Goal: Information Seeking & Learning: Learn about a topic

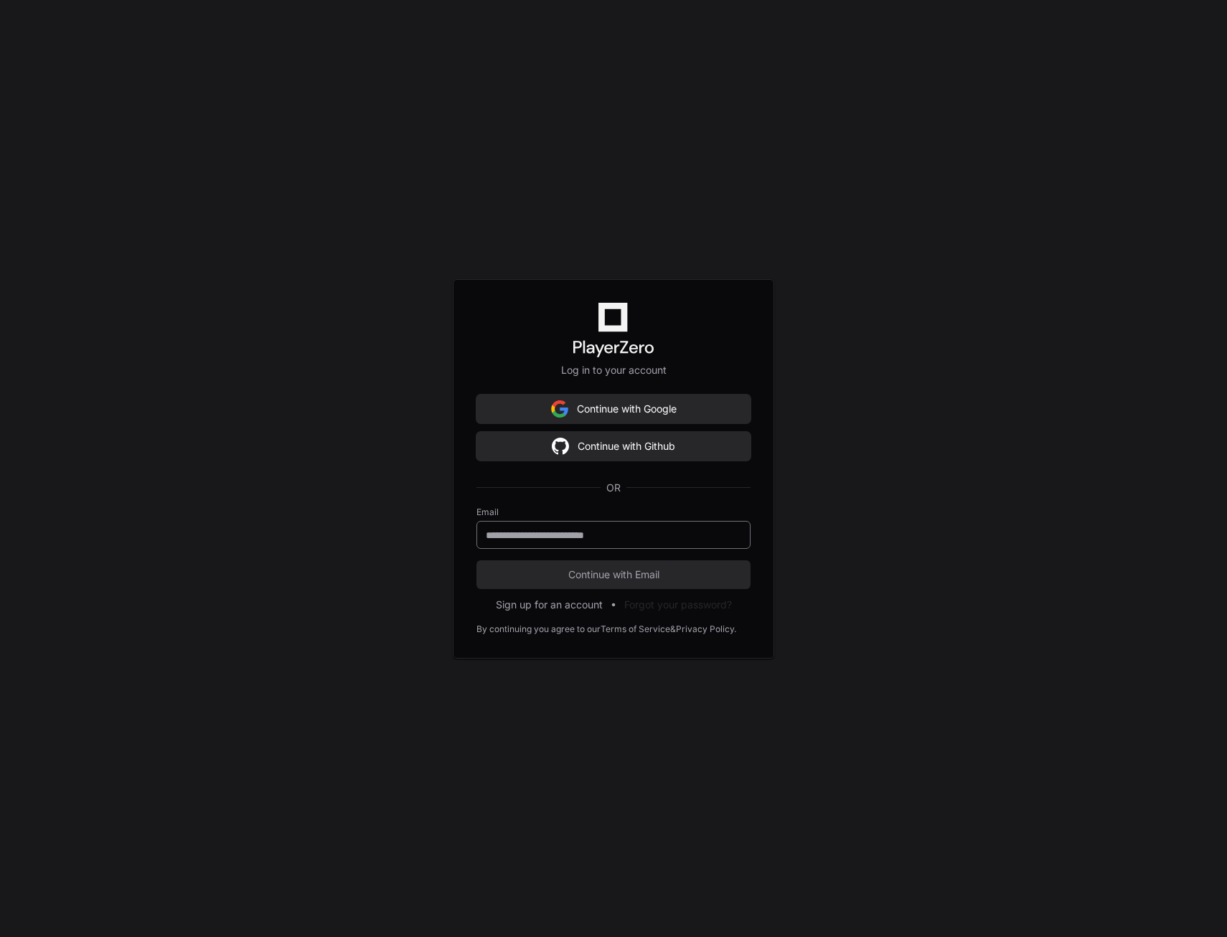
click at [608, 538] on input "email" at bounding box center [613, 535] width 255 height 14
click at [577, 535] on input "email" at bounding box center [613, 535] width 255 height 14
click at [521, 522] on div at bounding box center [613, 535] width 274 height 28
click at [521, 529] on input "email" at bounding box center [613, 535] width 255 height 14
click at [565, 531] on input "email" at bounding box center [613, 535] width 255 height 14
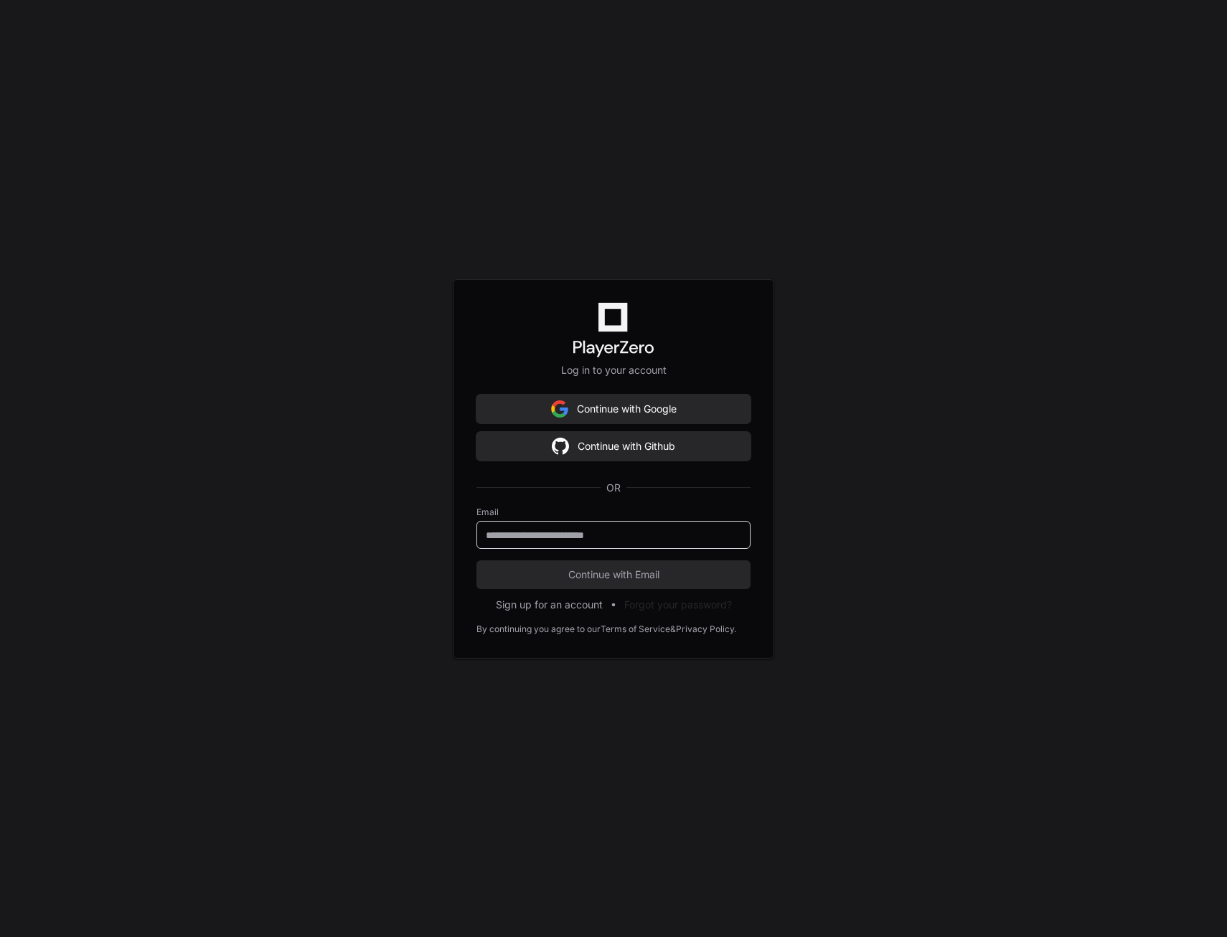
paste input "**********"
click at [707, 535] on input "**********" at bounding box center [613, 535] width 255 height 14
paste input "email"
type input "**********"
click at [476, 560] on button "Continue with Email" at bounding box center [613, 574] width 274 height 29
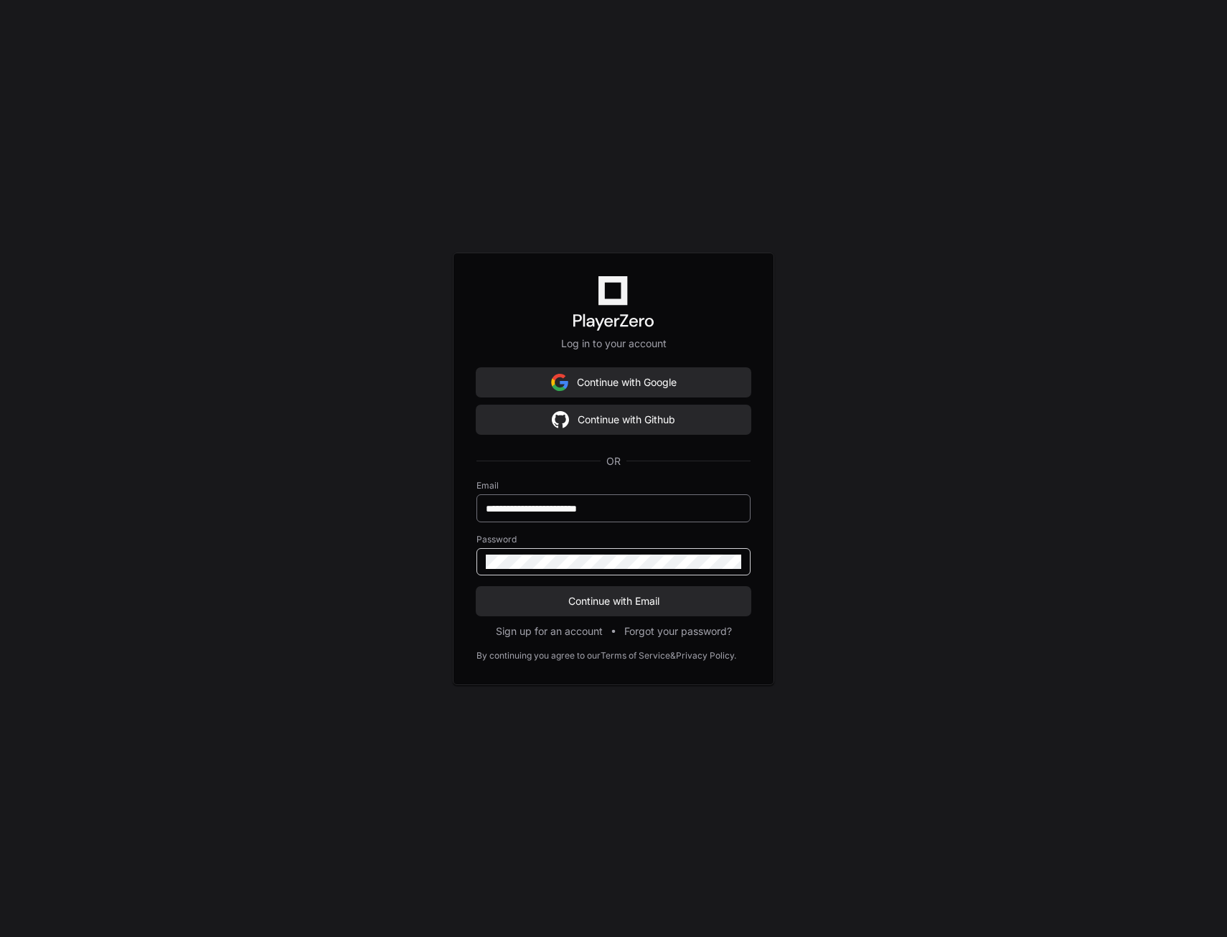
click at [476, 587] on button "Continue with Email" at bounding box center [613, 601] width 274 height 29
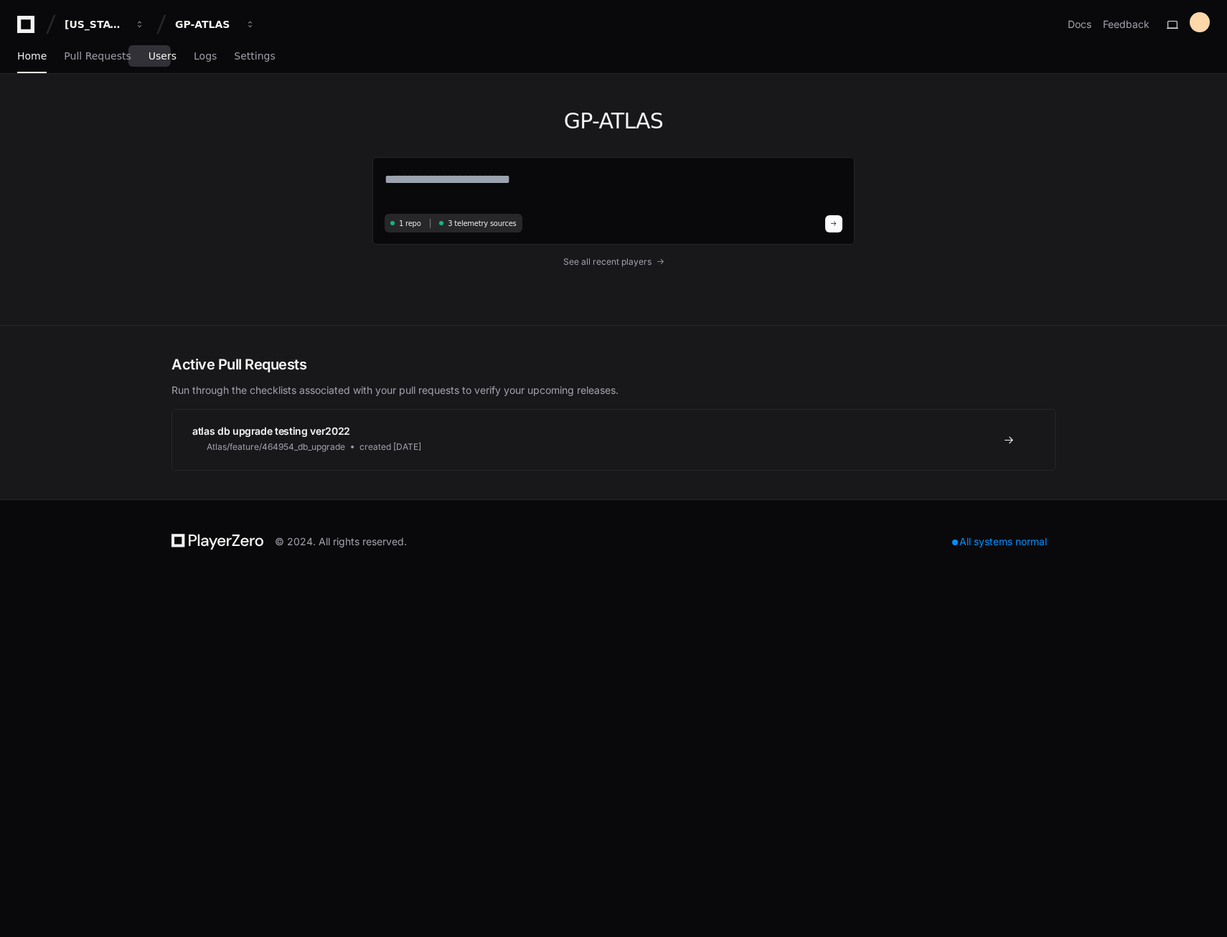
click at [148, 56] on span "Users" at bounding box center [162, 56] width 28 height 9
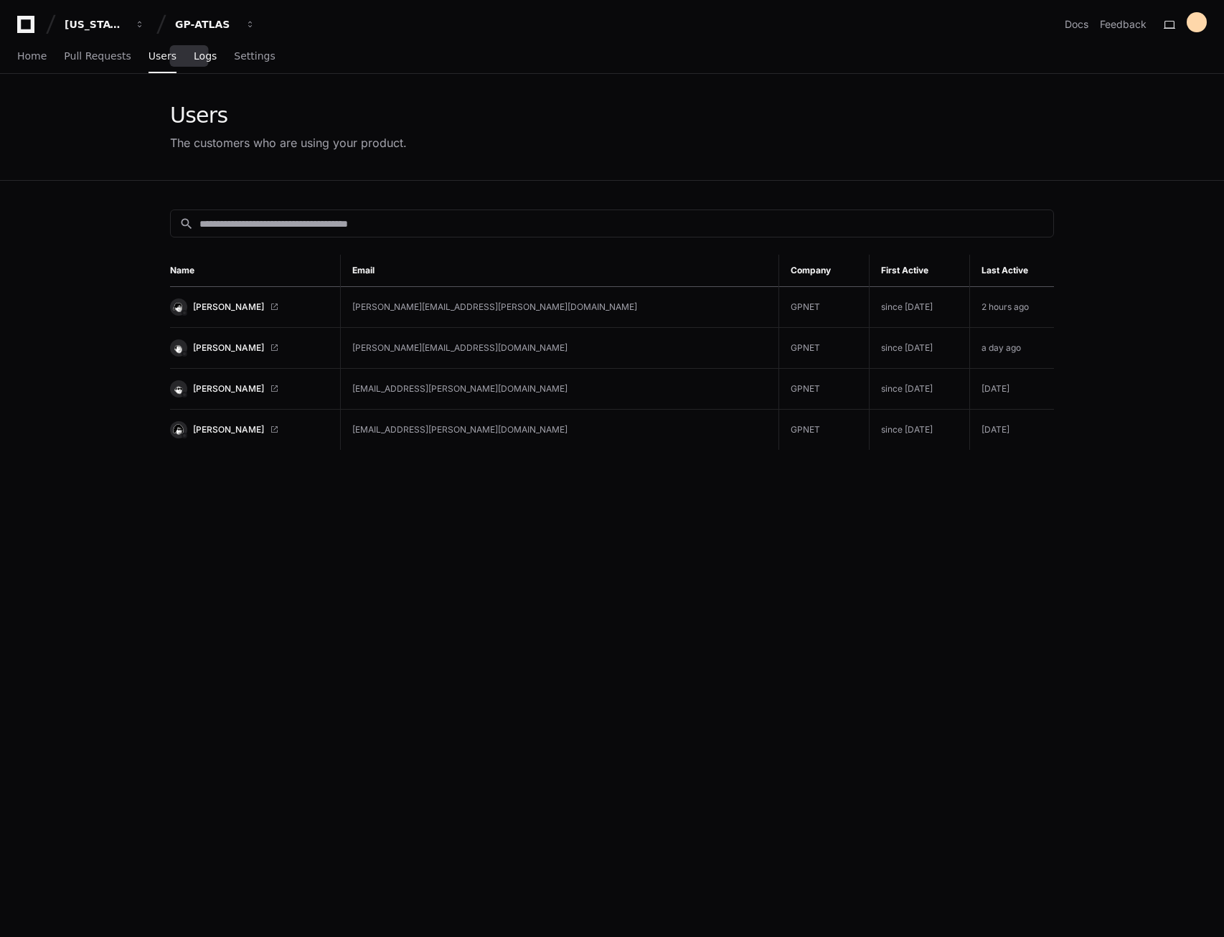
click at [194, 64] on link "Logs" at bounding box center [205, 56] width 23 height 33
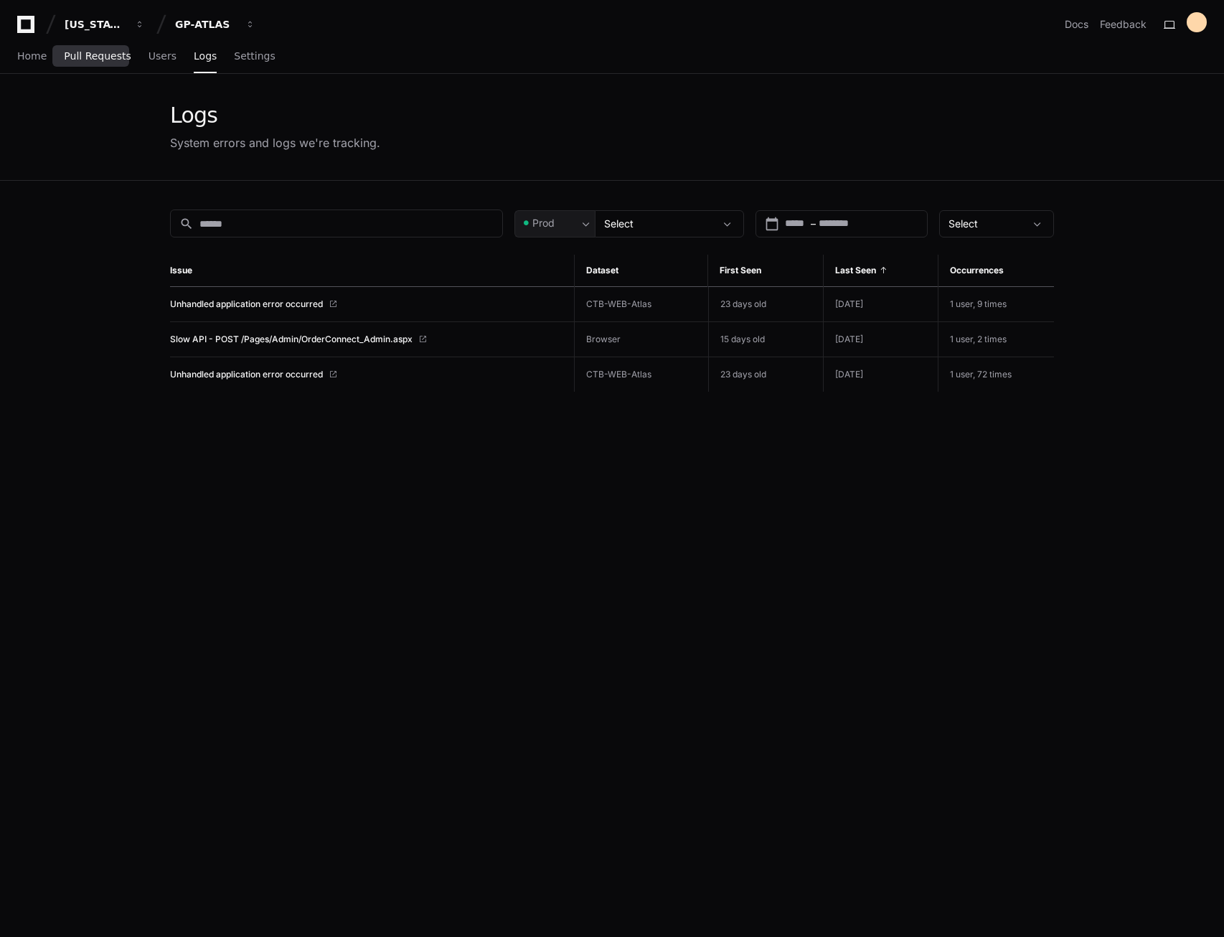
click at [103, 62] on link "Pull Requests" at bounding box center [97, 56] width 67 height 33
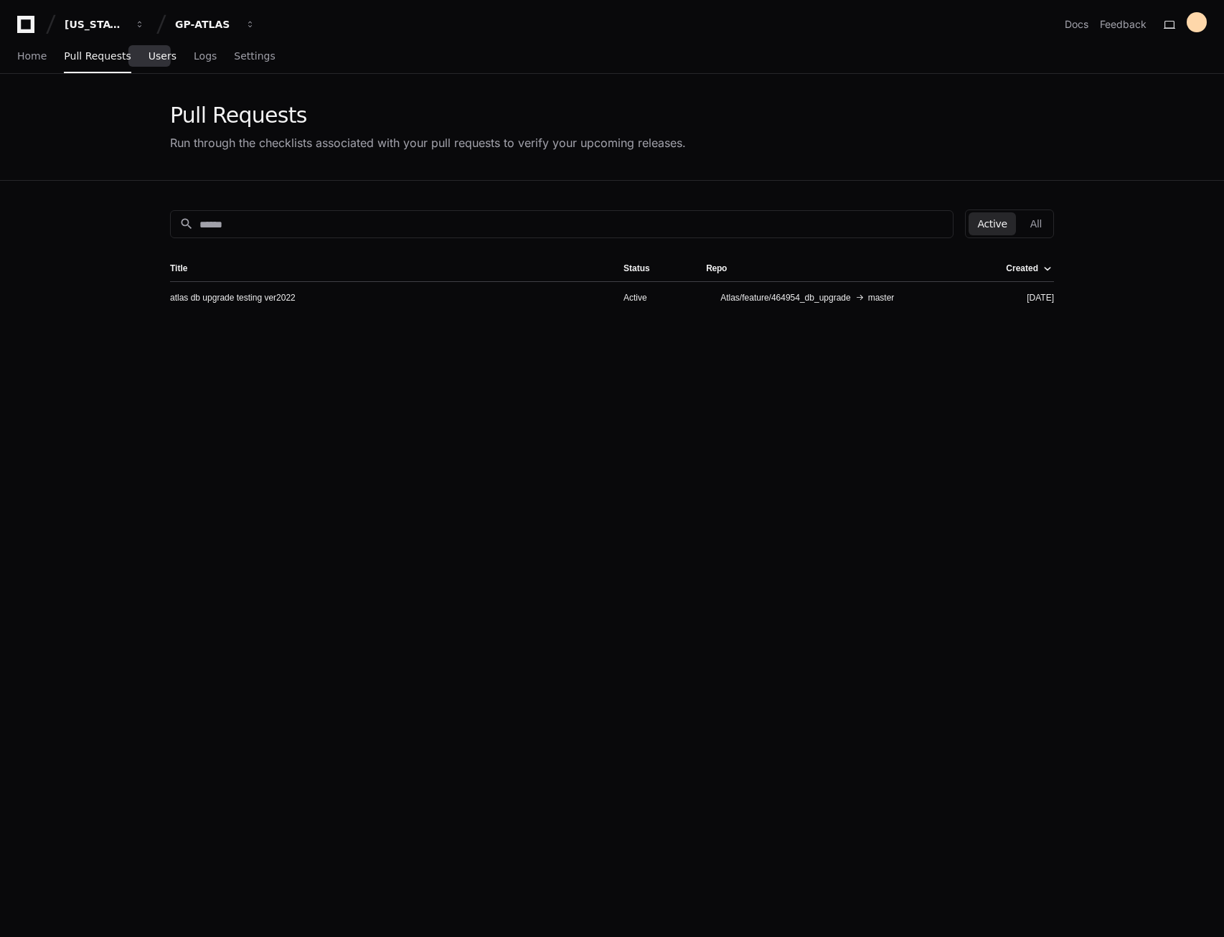
click at [148, 59] on span "Users" at bounding box center [162, 56] width 28 height 9
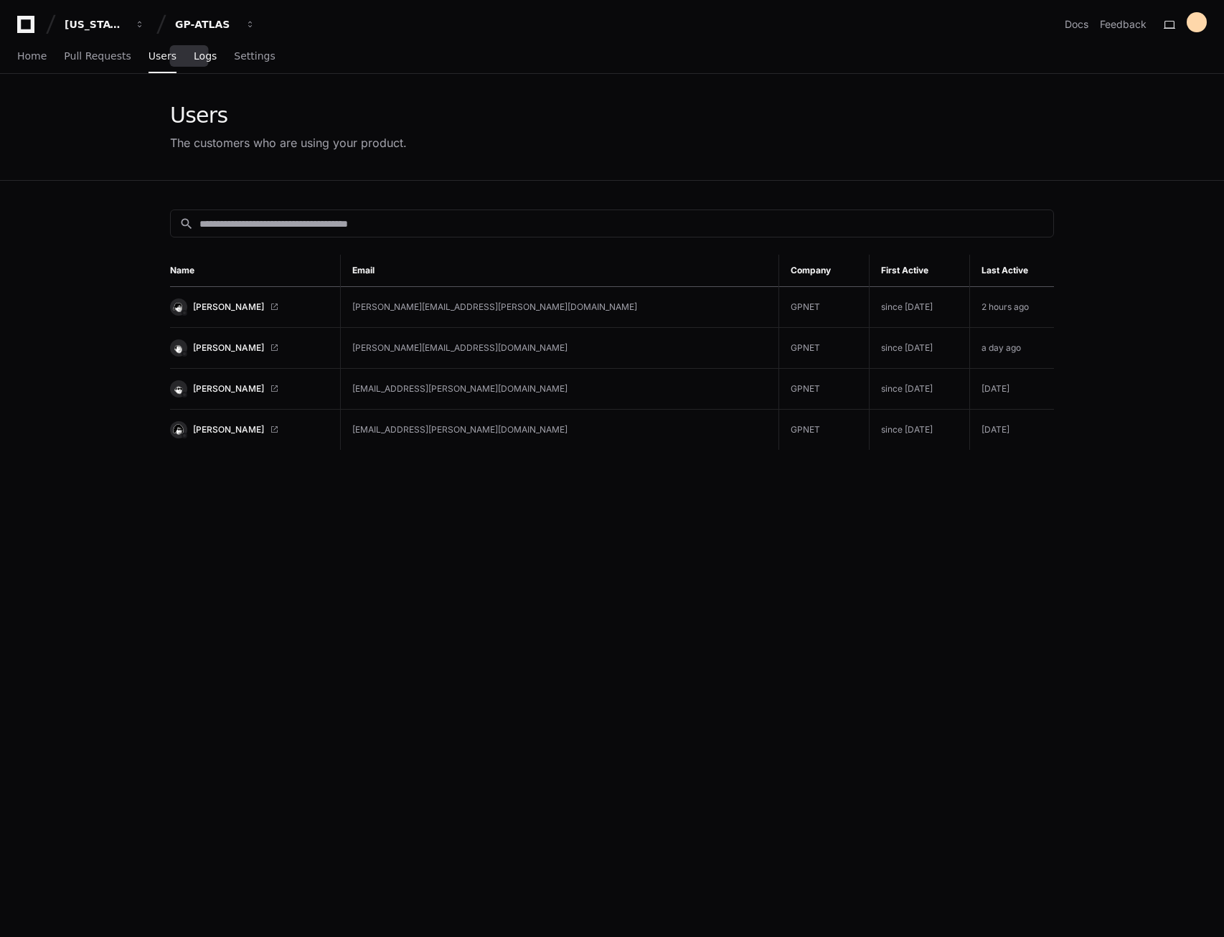
click at [194, 57] on span "Logs" at bounding box center [205, 56] width 23 height 9
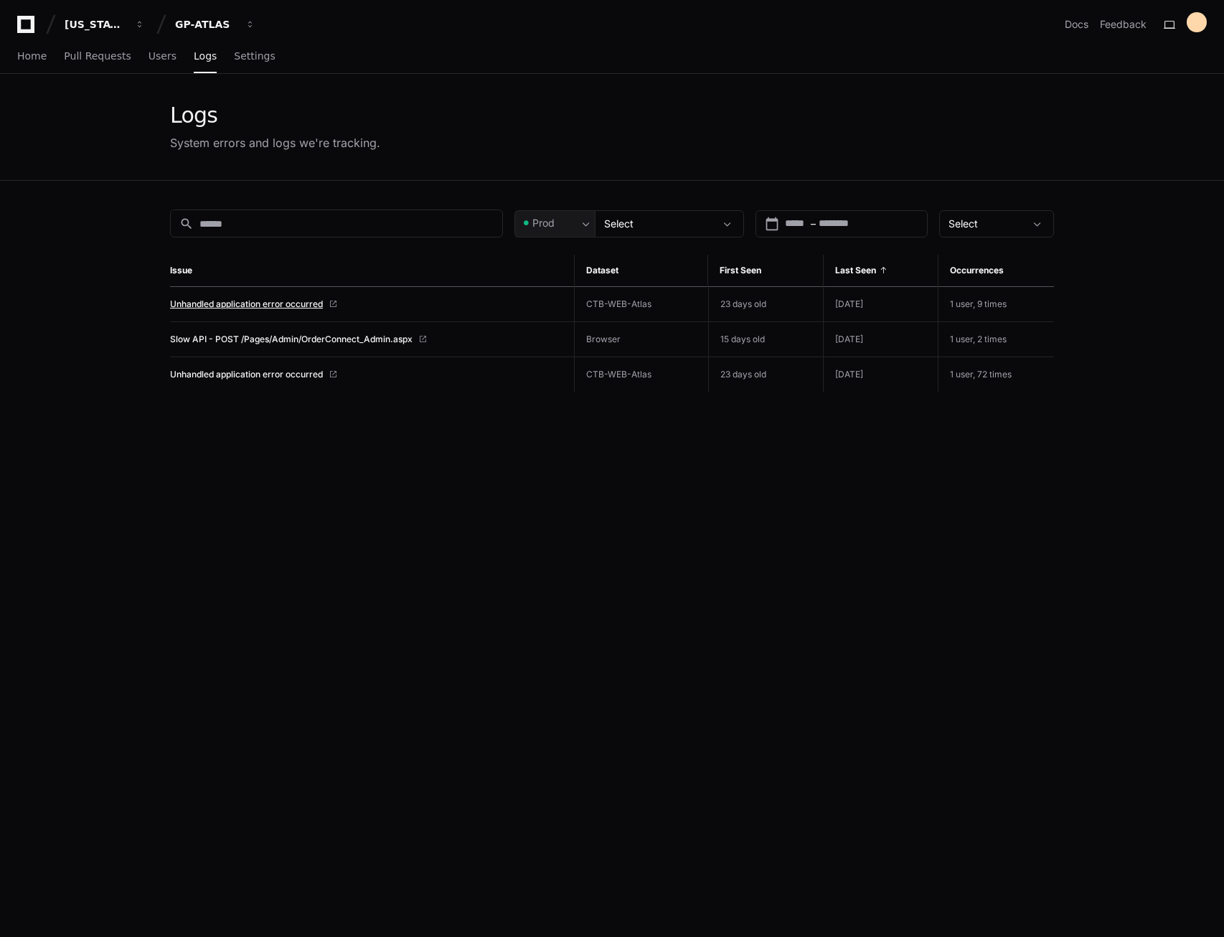
click at [272, 302] on span "Unhandled application error occurred" at bounding box center [246, 303] width 153 height 11
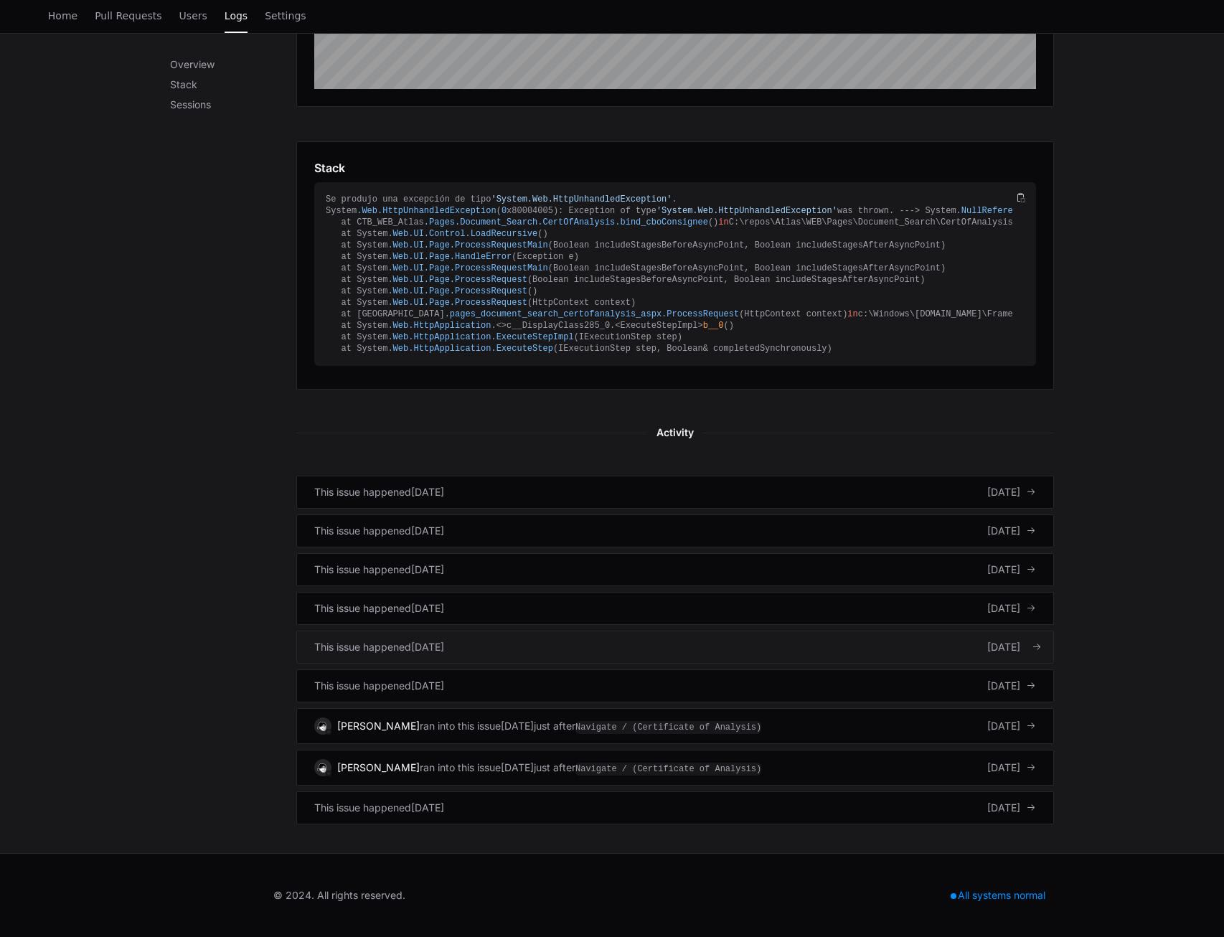
scroll to position [443, 0]
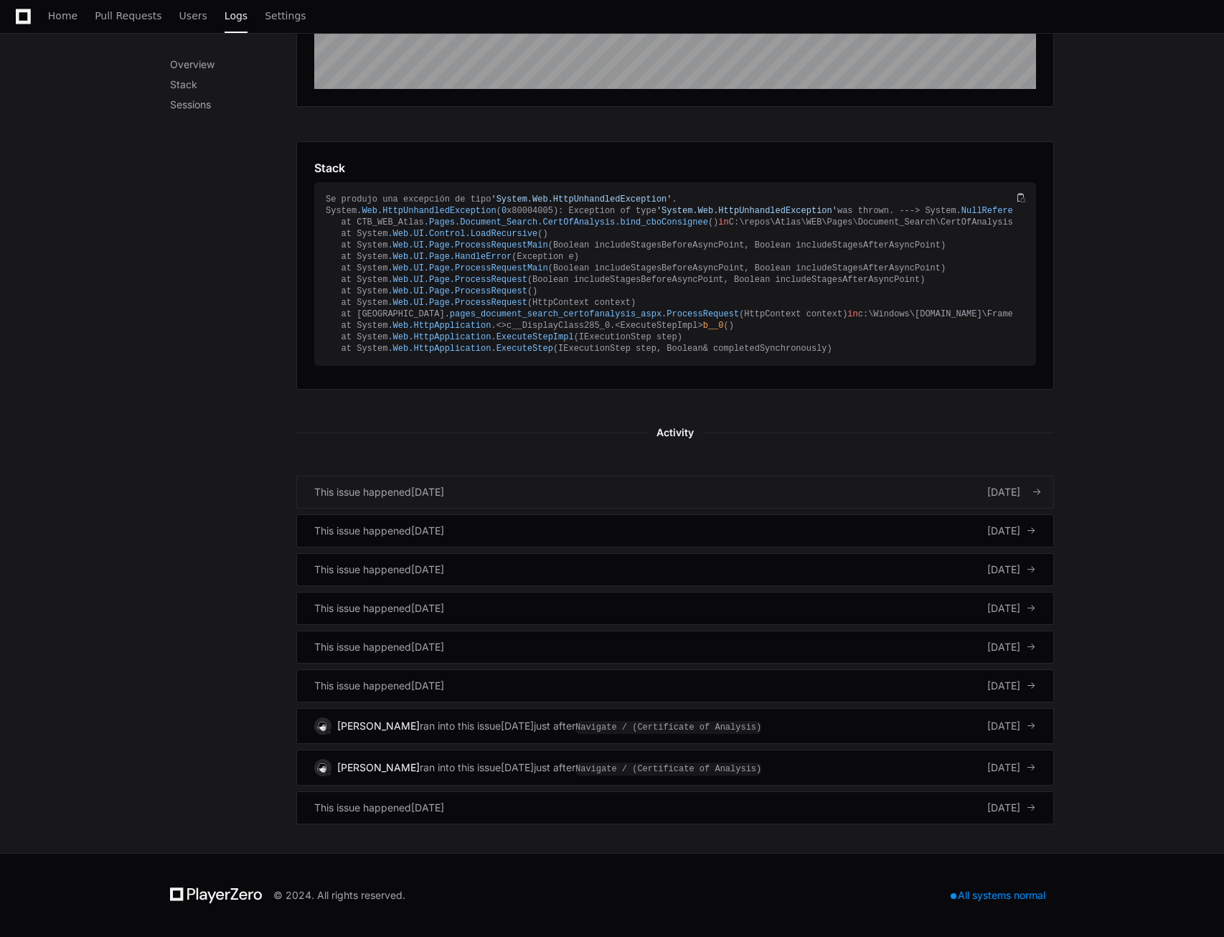
click at [411, 491] on div "This issue happened" at bounding box center [362, 492] width 97 height 14
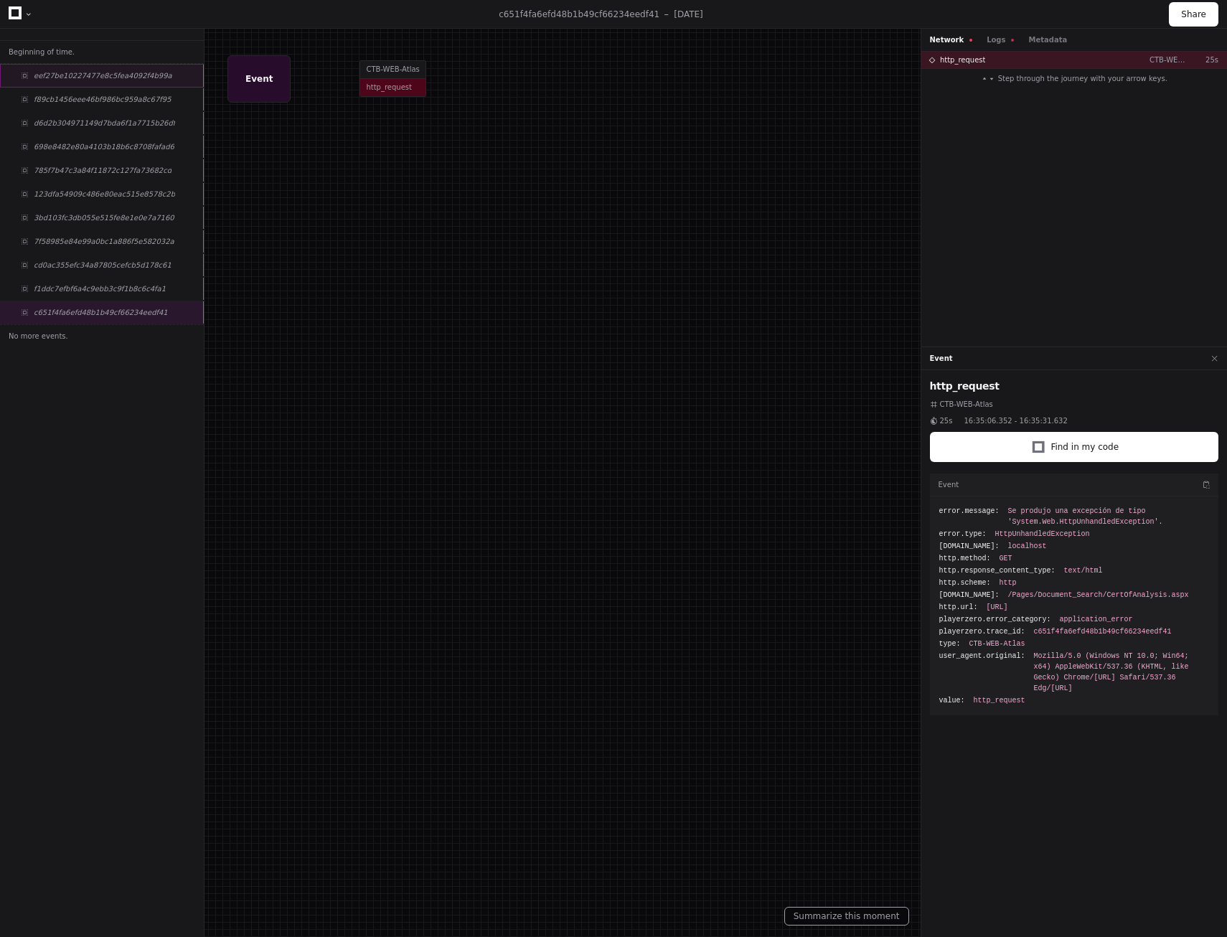
click at [72, 70] on div "eef27be10227477e8c5fea4092f4b99a" at bounding box center [102, 76] width 204 height 24
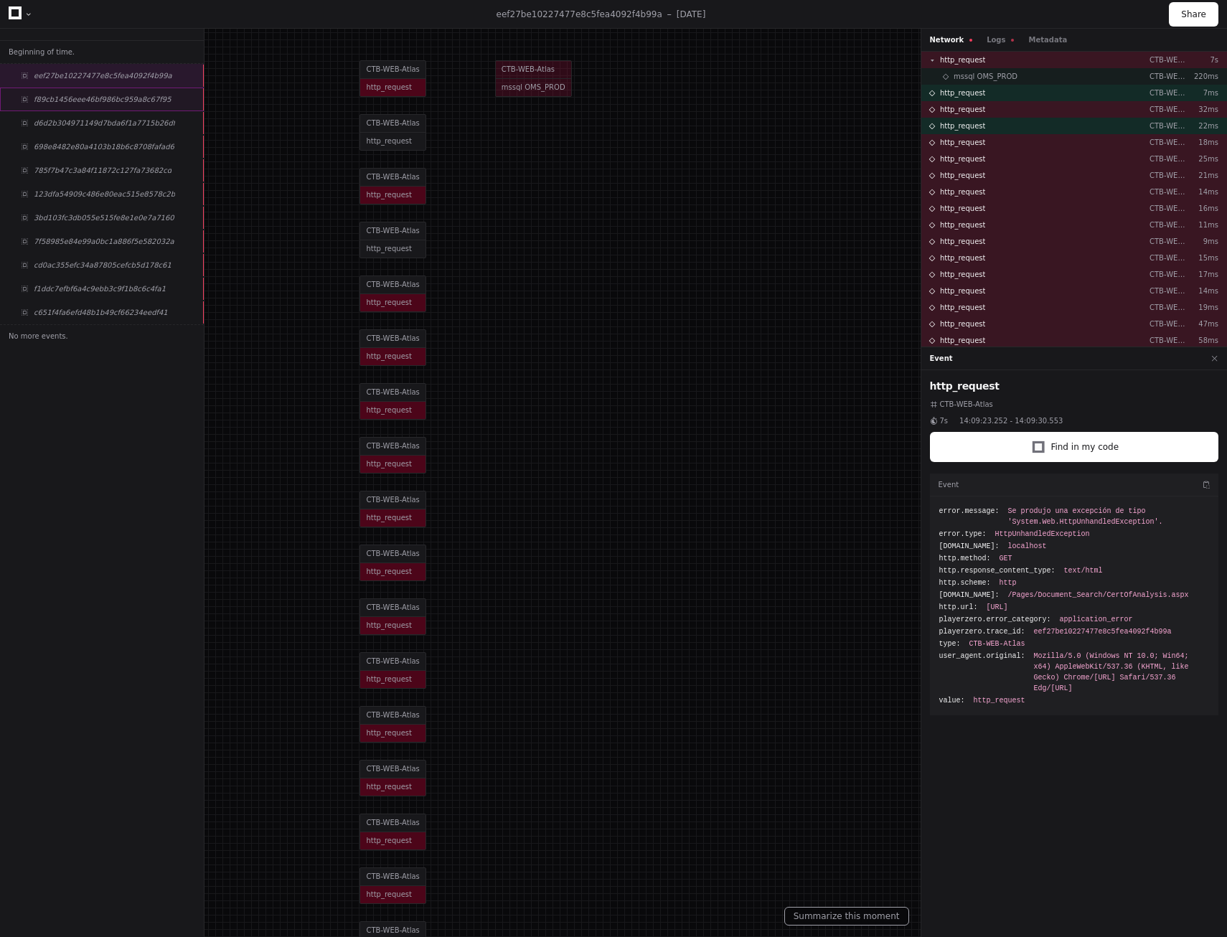
click at [77, 91] on div "f89cb1456eee46bf986bc959a8c67f95" at bounding box center [102, 100] width 204 height 24
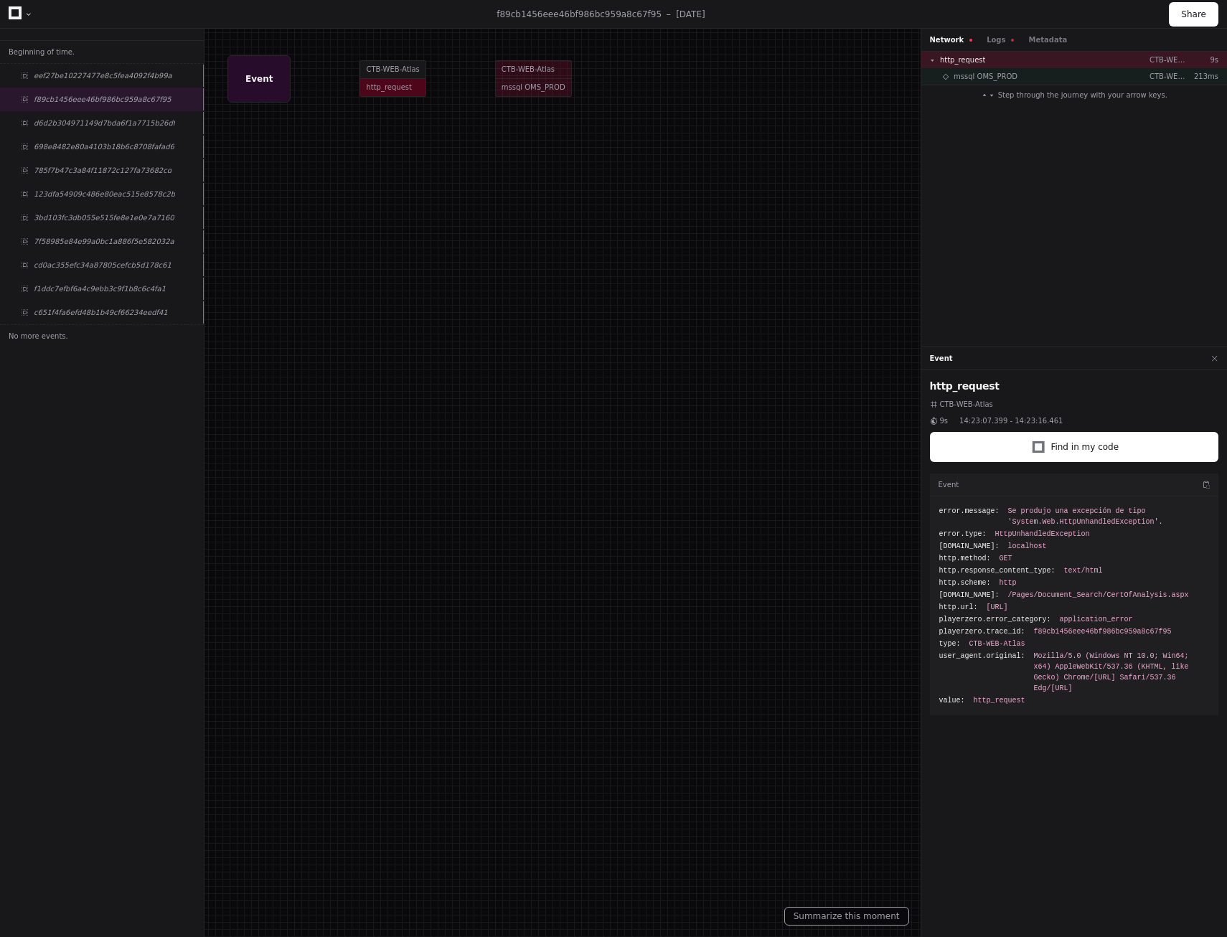
click at [534, 81] on div at bounding box center [613, 468] width 1227 height 937
click at [105, 126] on span "d6d2b304971149d7bda6f1a7715b26df" at bounding box center [104, 123] width 141 height 11
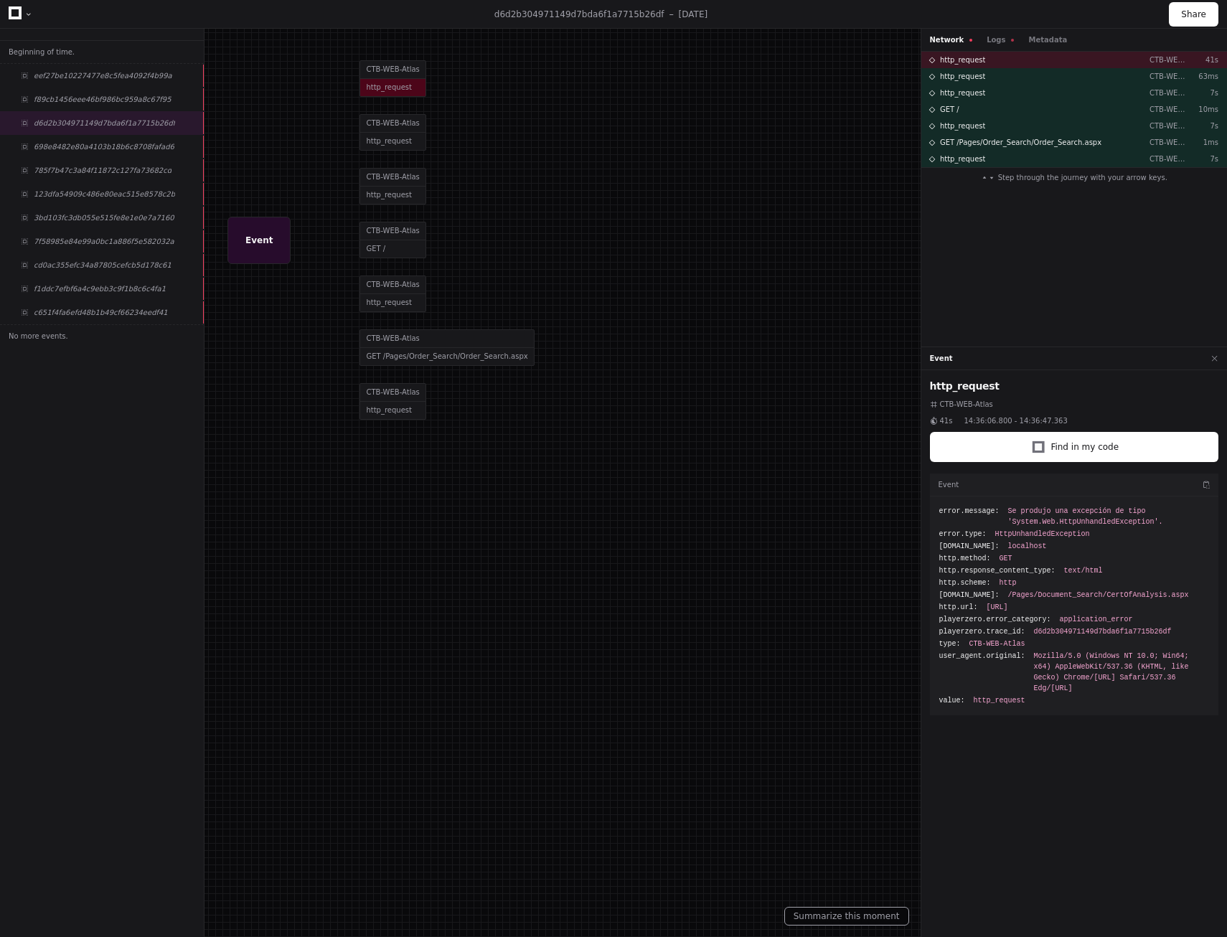
click at [27, 15] on div at bounding box center [28, 14] width 9 height 9
click at [17, 20] on link at bounding box center [15, 14] width 13 height 21
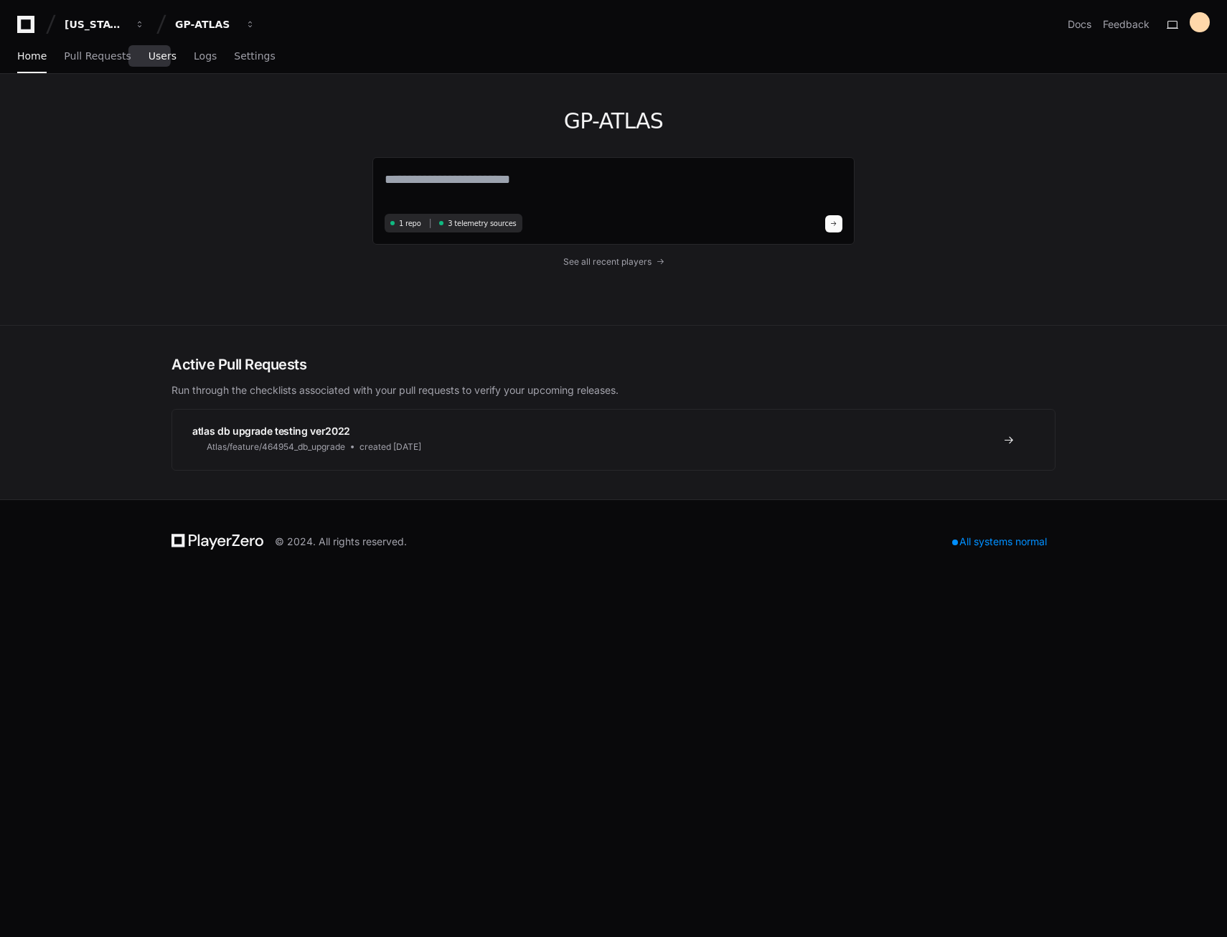
click at [148, 60] on span "Users" at bounding box center [162, 56] width 28 height 9
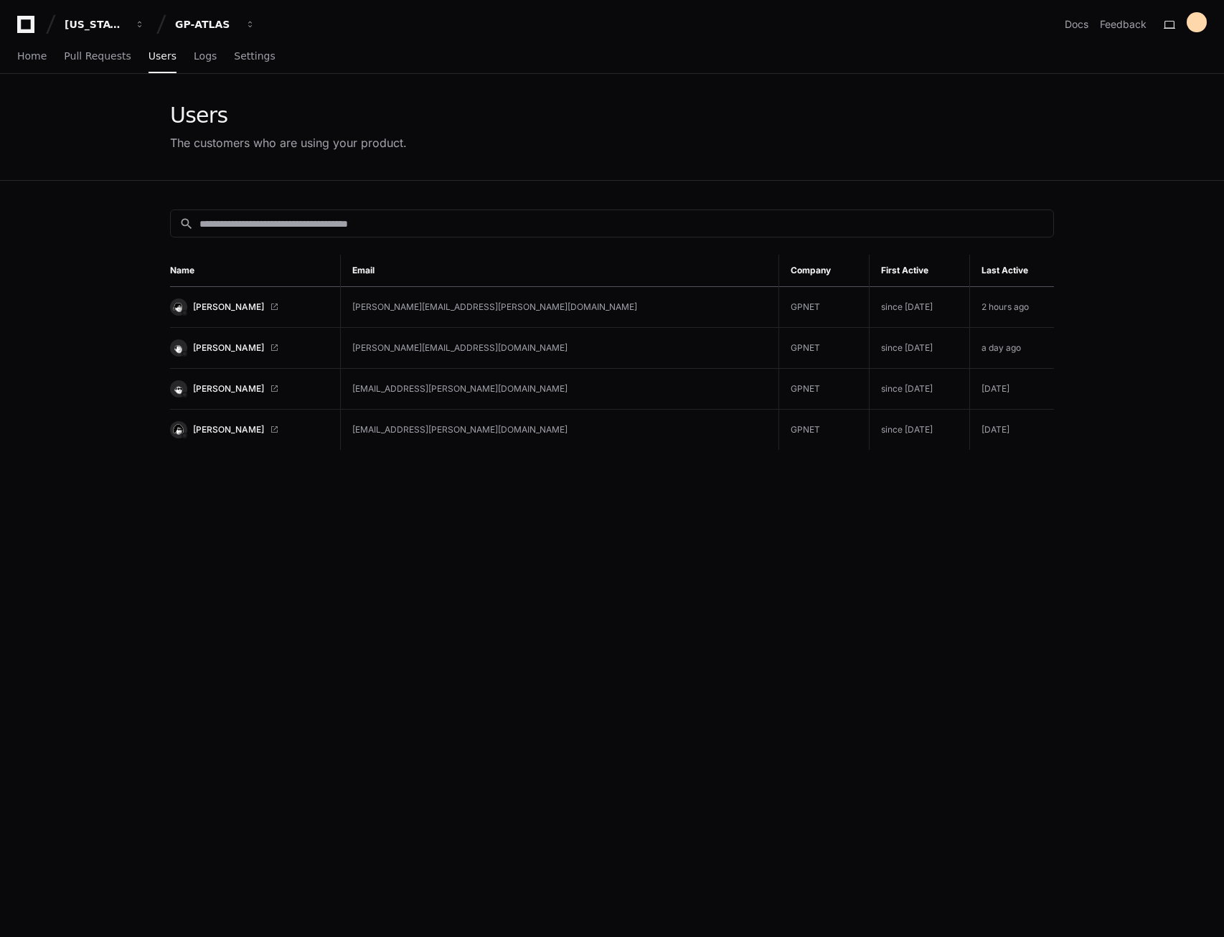
click at [1018, 303] on td "2 hours ago" at bounding box center [1012, 307] width 84 height 41
click at [569, 301] on td "[PERSON_NAME][EMAIL_ADDRESS][PERSON_NAME][DOMAIN_NAME]" at bounding box center [560, 307] width 438 height 41
click at [778, 303] on td "GPNET" at bounding box center [823, 307] width 90 height 41
click at [869, 307] on td "since [DATE]" at bounding box center [919, 307] width 101 height 41
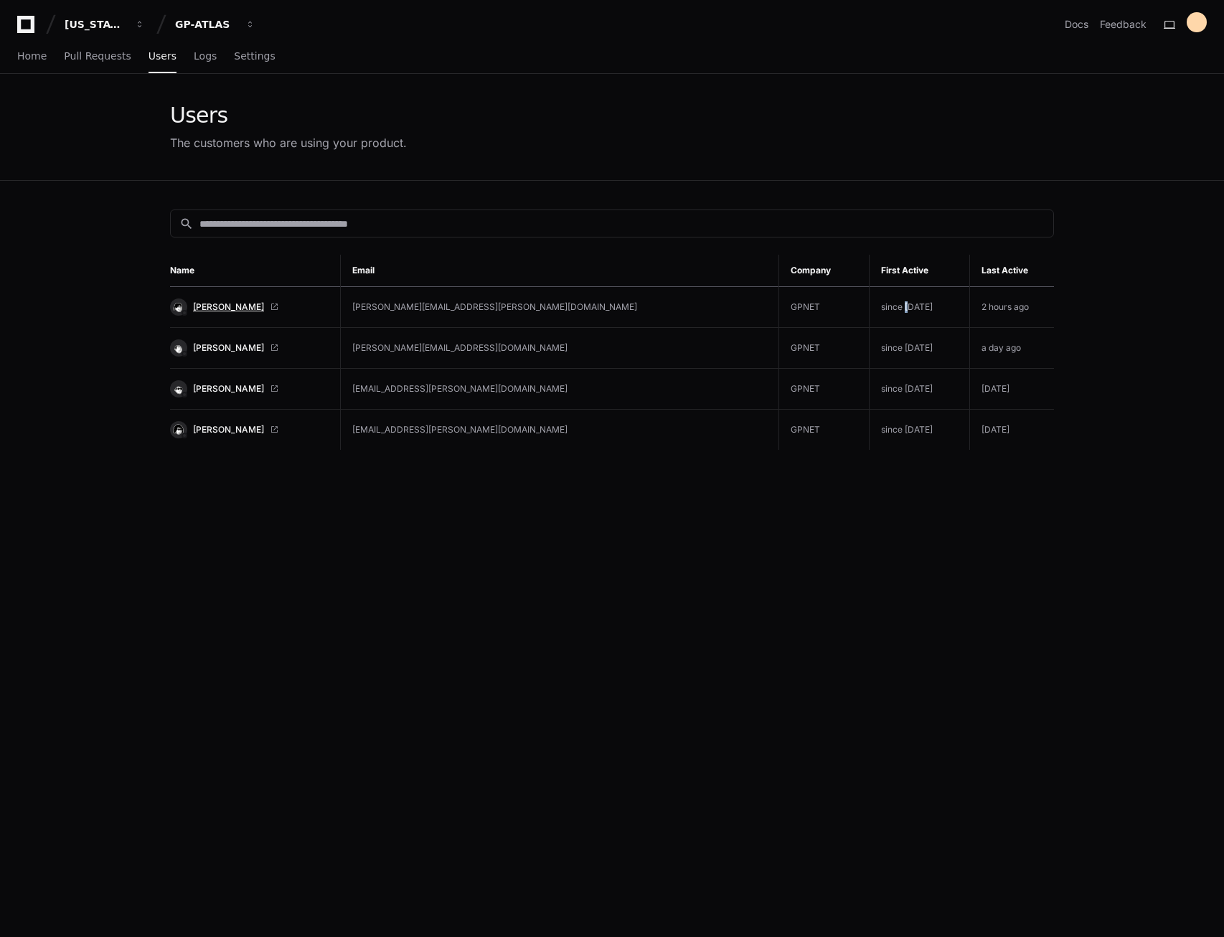
click at [246, 308] on span "[PERSON_NAME]" at bounding box center [228, 306] width 71 height 11
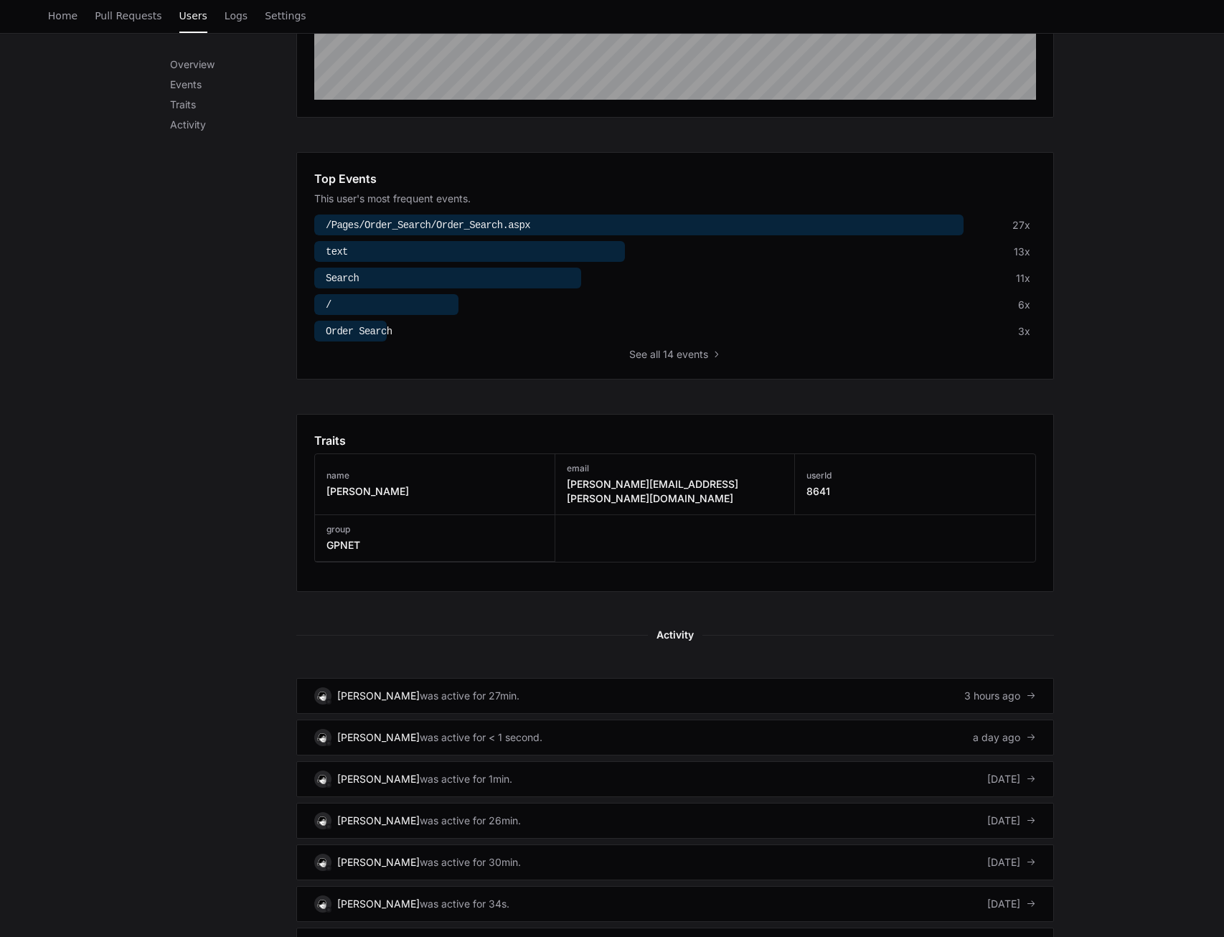
scroll to position [143, 0]
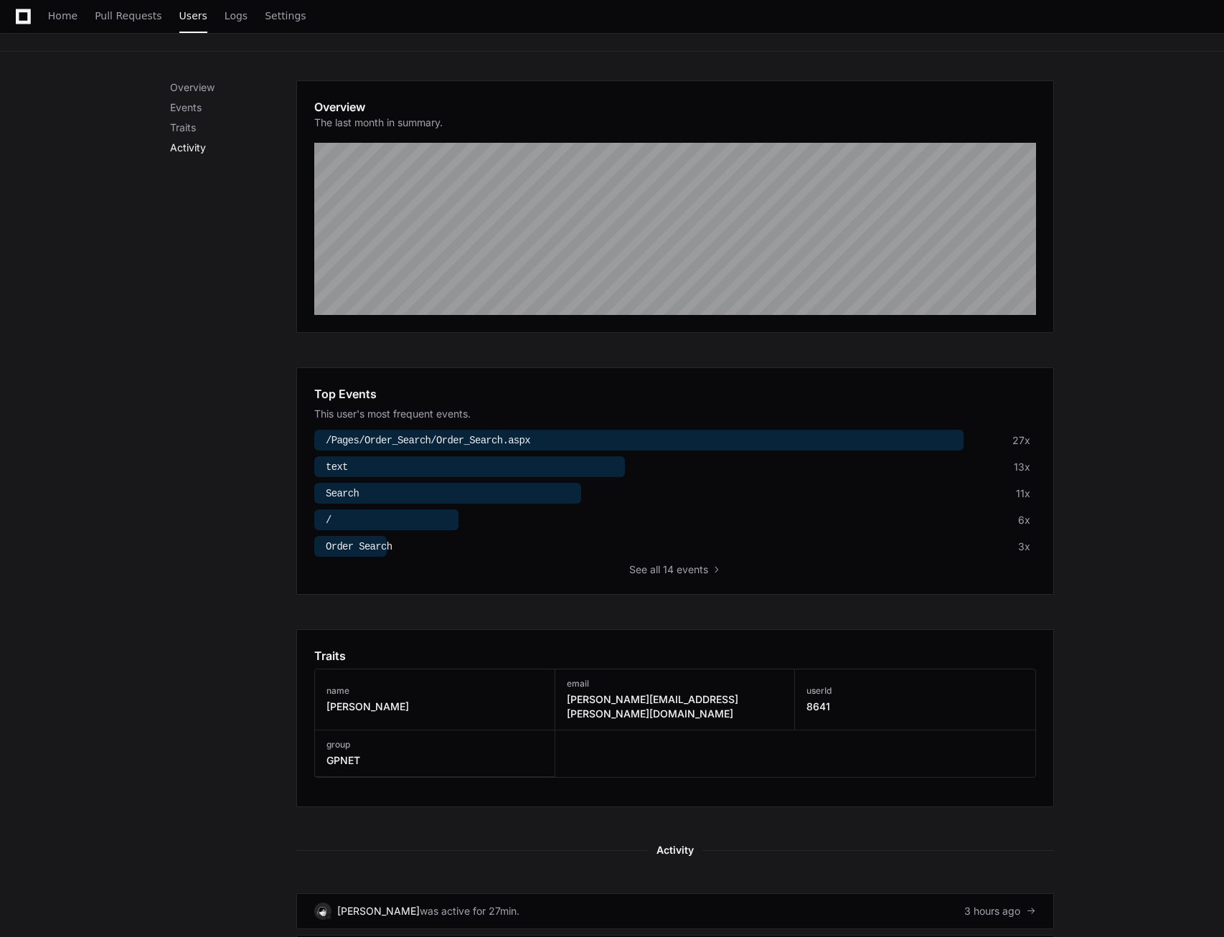
click at [200, 146] on p "Activity" at bounding box center [233, 148] width 126 height 14
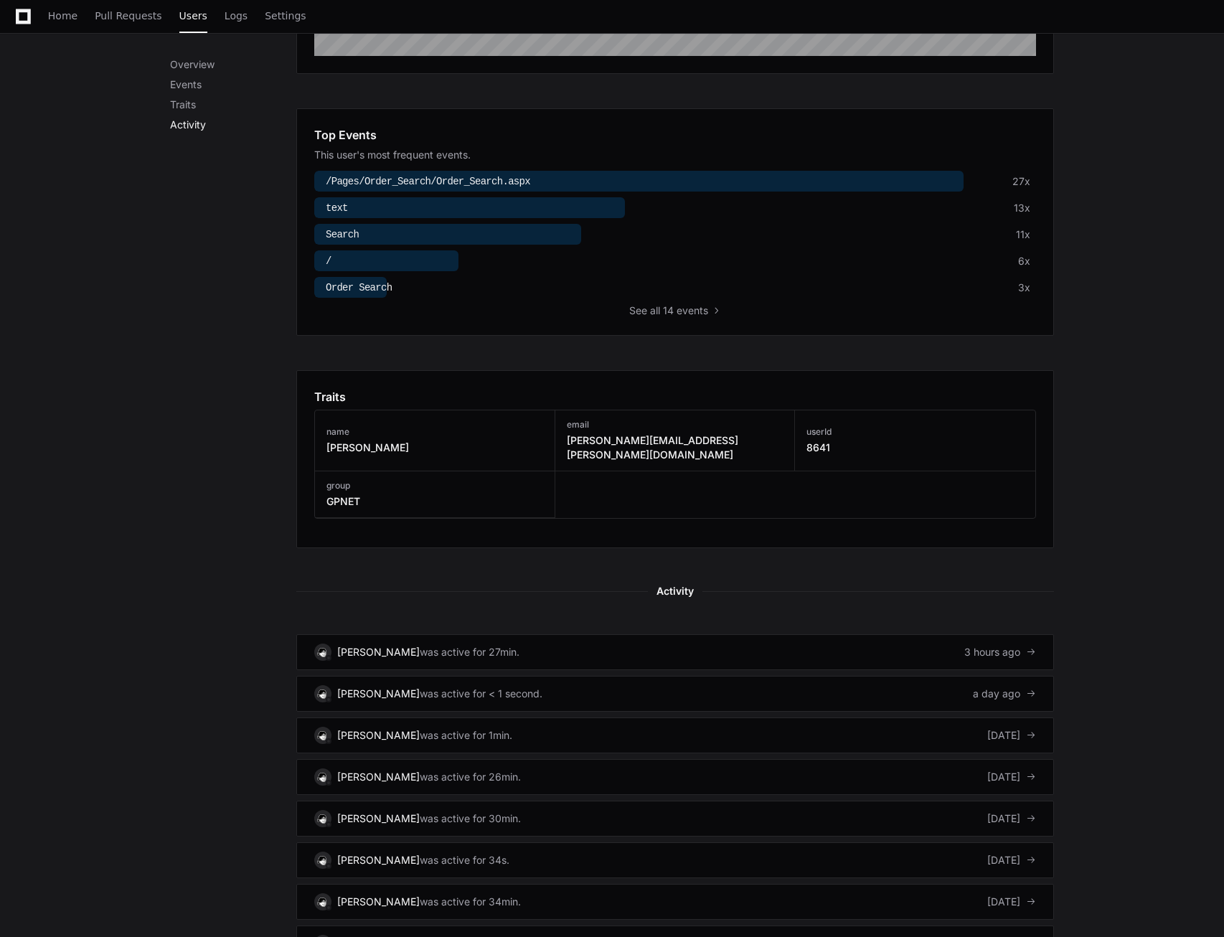
scroll to position [525, 0]
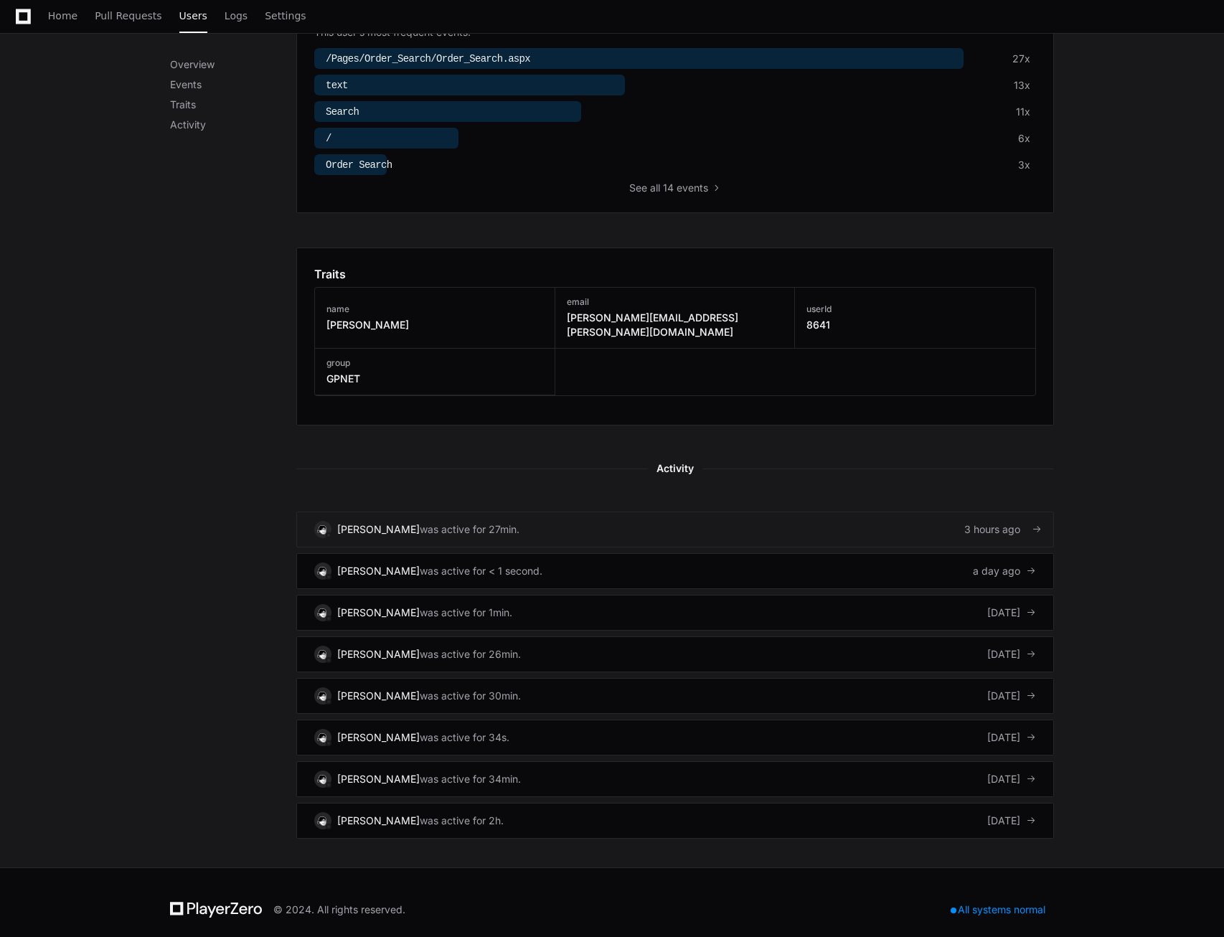
click at [420, 522] on div "[PERSON_NAME]" at bounding box center [378, 529] width 82 height 14
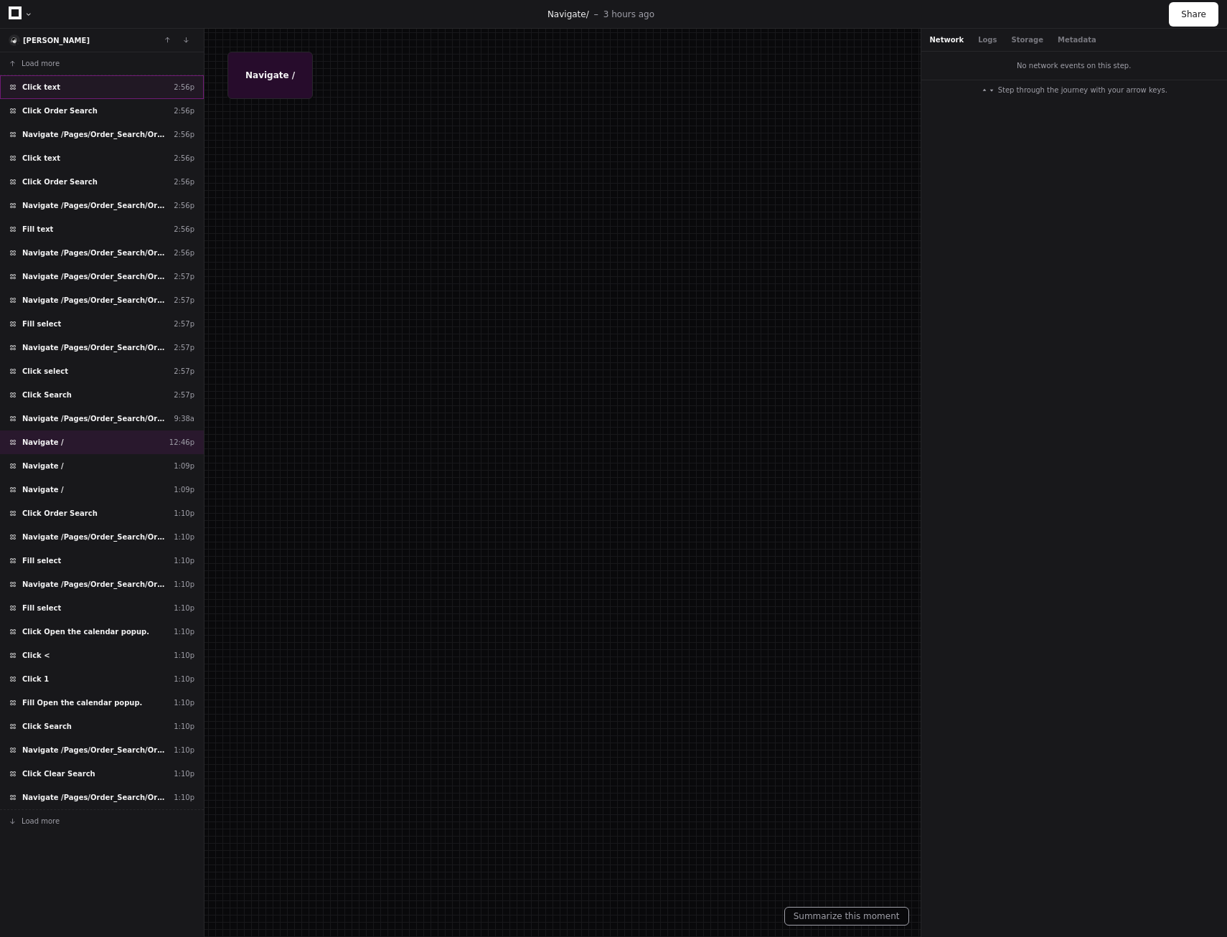
click at [60, 83] on div "Click text 2:56p" at bounding box center [102, 87] width 204 height 24
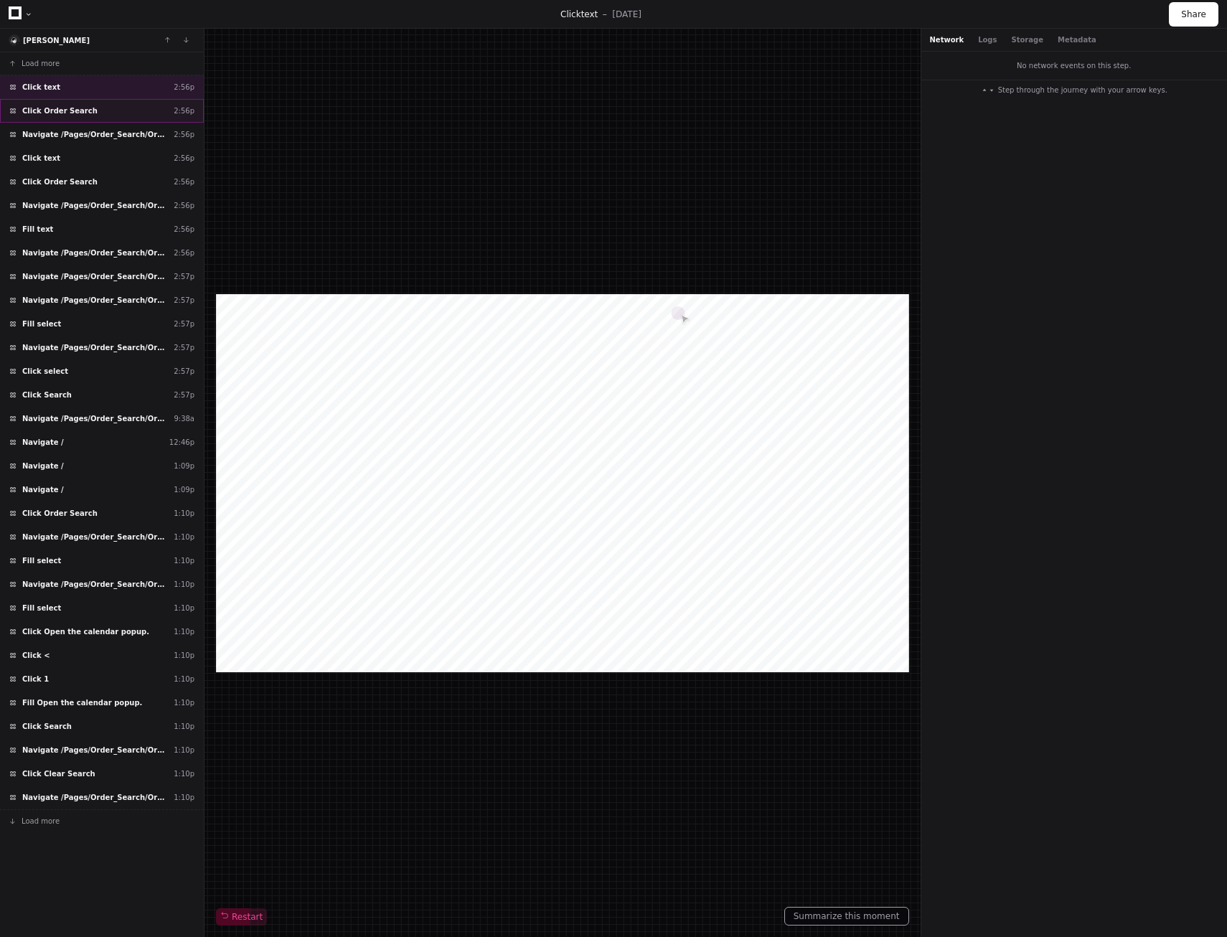
click at [65, 115] on span "Click Order Search" at bounding box center [59, 110] width 75 height 11
